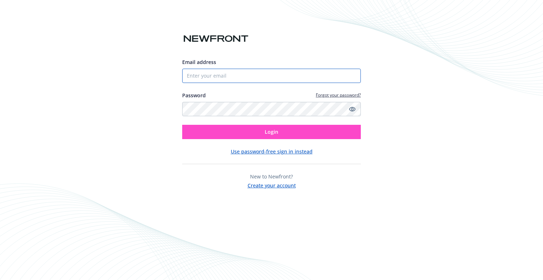
type input "[PERSON_NAME][EMAIL_ADDRESS][DOMAIN_NAME]"
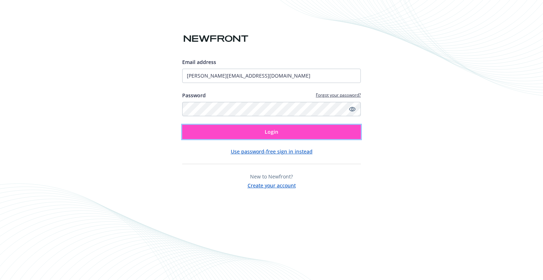
click at [266, 134] on span "Login" at bounding box center [272, 131] width 14 height 7
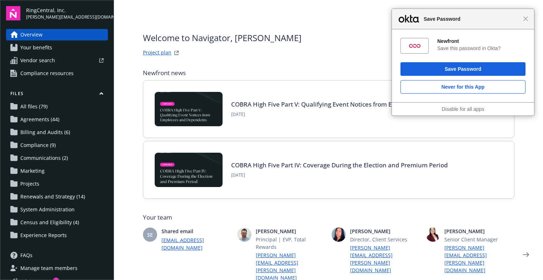
click at [529, 21] on div "Close Save Password" at bounding box center [463, 19] width 142 height 20
click at [526, 18] on span "Close" at bounding box center [525, 18] width 5 height 5
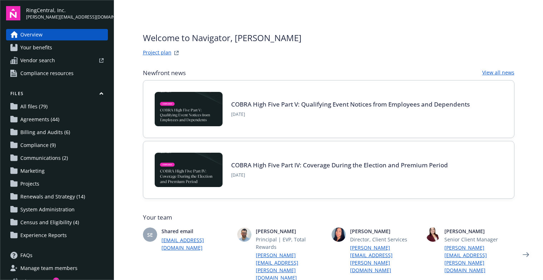
click at [60, 106] on link "All files (79)" at bounding box center [57, 106] width 102 height 11
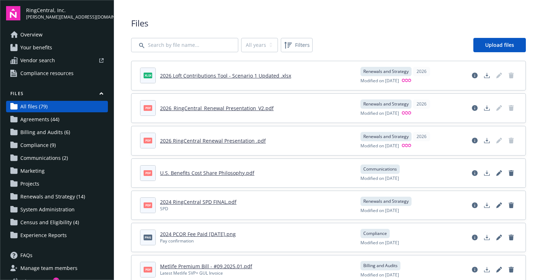
click at [46, 197] on span "Renewals and Strategy (14)" at bounding box center [52, 196] width 65 height 11
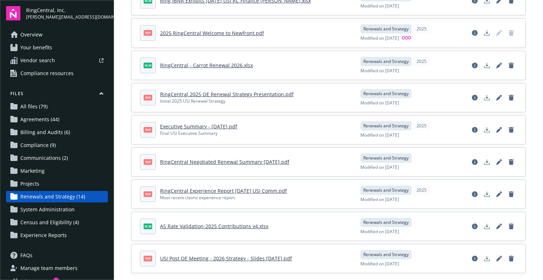
scroll to position [244, 0]
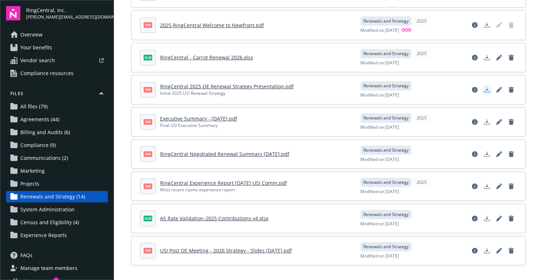
click at [484, 87] on icon "Download document" at bounding box center [487, 90] width 6 height 6
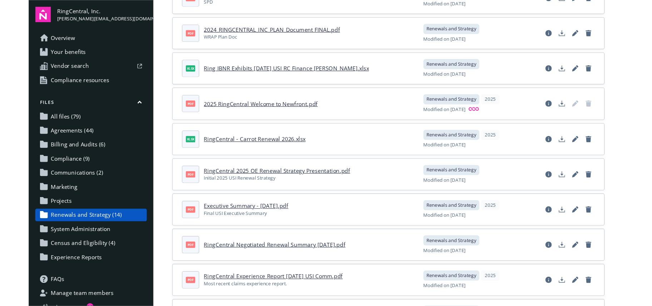
scroll to position [171, 0]
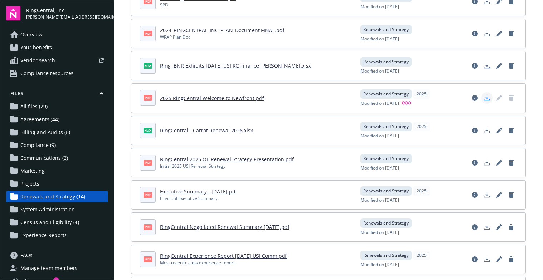
click at [485, 96] on polygon "Download document" at bounding box center [486, 97] width 3 height 4
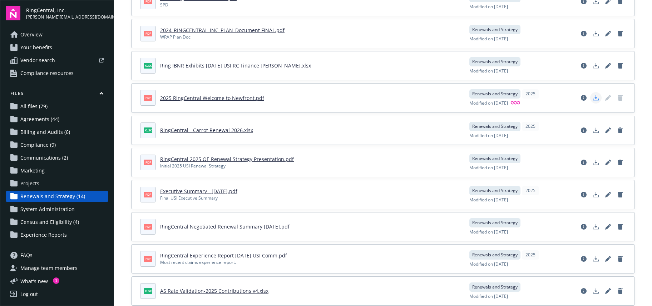
scroll to position [172, 0]
